Goal: Information Seeking & Learning: Learn about a topic

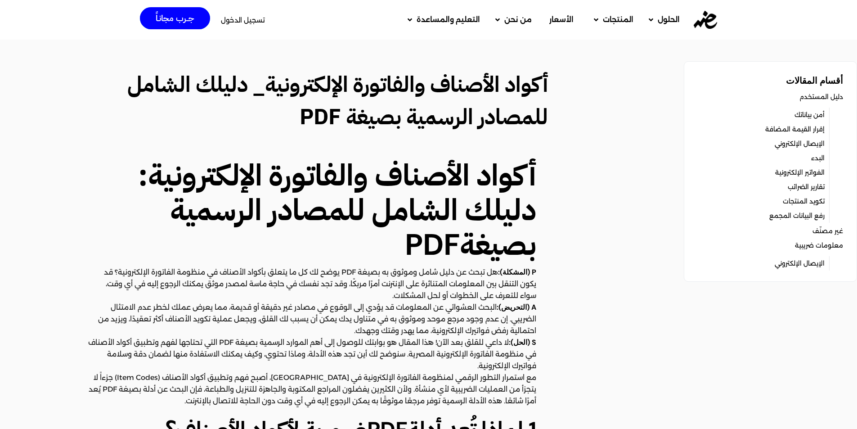
click at [804, 172] on link "الفواتير الإلكترونية" at bounding box center [799, 172] width 49 height 13
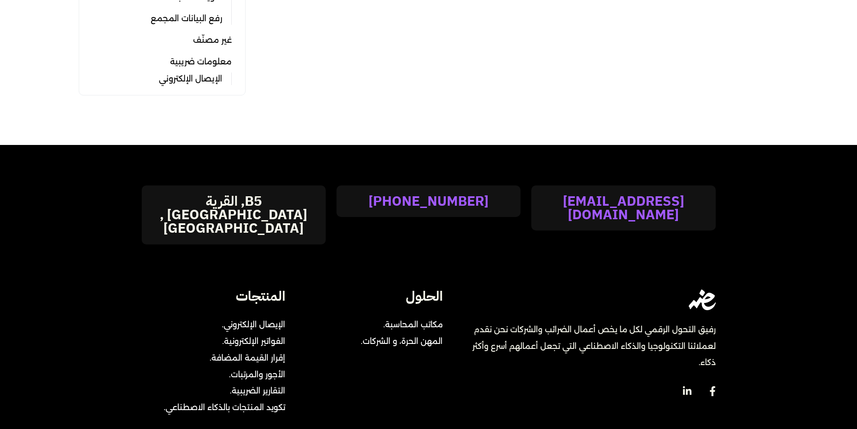
scroll to position [360, 0]
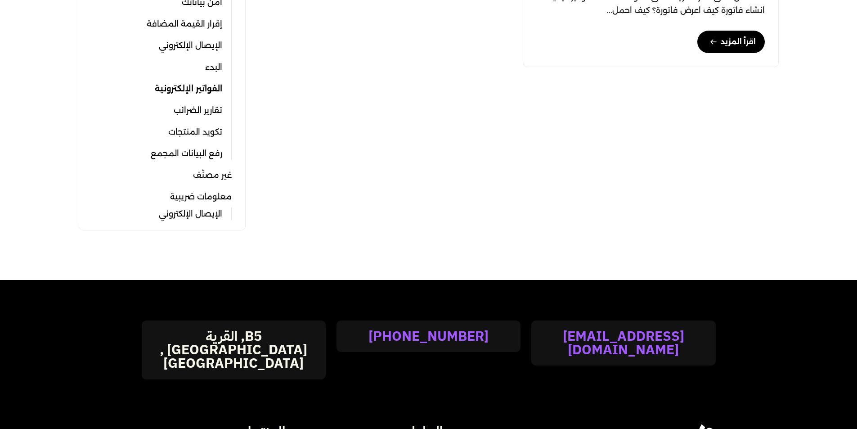
click at [209, 217] on link "الإيصال الإلكتروني" at bounding box center [190, 213] width 63 height 13
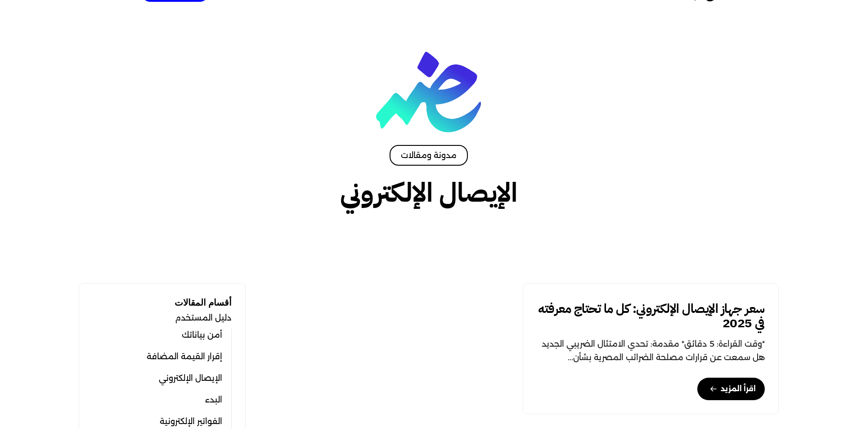
scroll to position [135, 0]
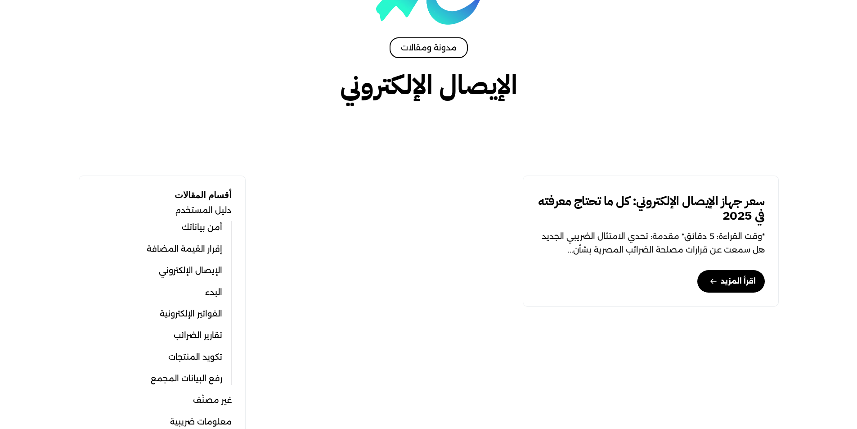
click at [307, 224] on div "سعر جهاز الإيصال الإلكتروني: كل ما تحتاج معرفته في 2025 *وقت القراءة: 5 دقائق* …" at bounding box center [517, 246] width 533 height 142
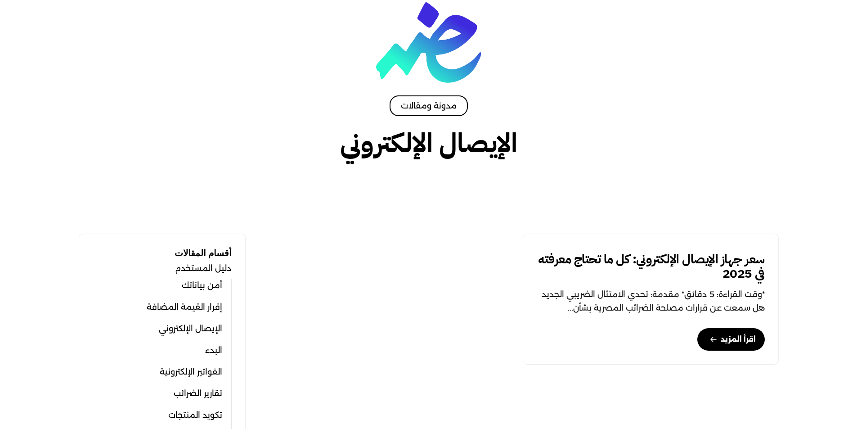
scroll to position [0, 0]
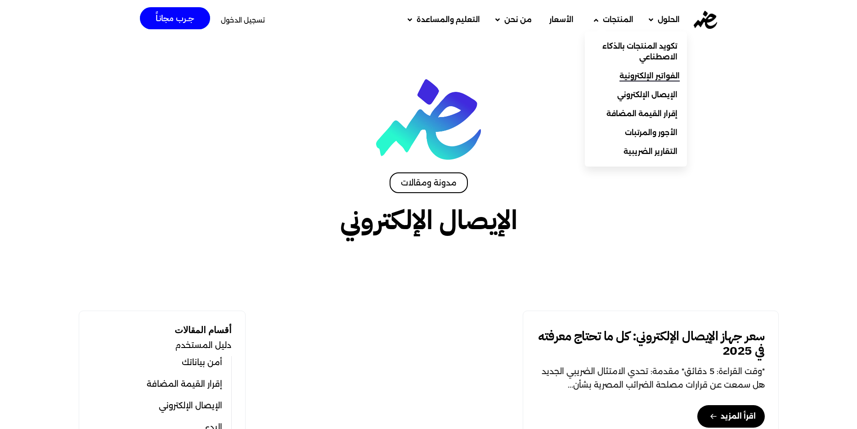
click at [640, 73] on span "الفواتير الإلكترونية" at bounding box center [649, 76] width 60 height 11
